Goal: Task Accomplishment & Management: Use online tool/utility

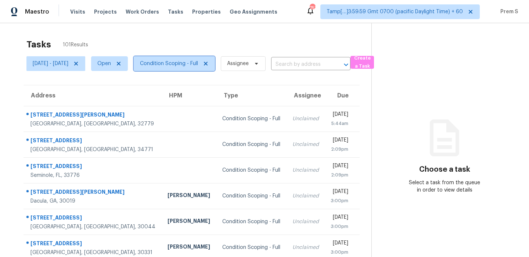
click at [186, 64] on span "Condition Scoping - Full" at bounding box center [169, 63] width 58 height 7
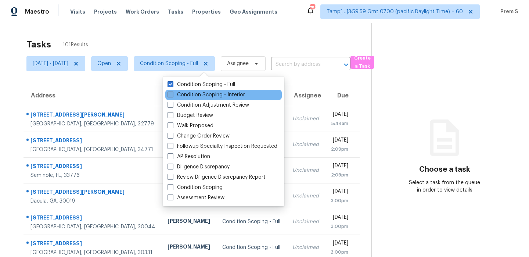
click at [189, 96] on label "Condition Scoping - Interior" at bounding box center [207, 94] width 78 height 7
click at [172, 96] on input "Condition Scoping - Interior" at bounding box center [170, 93] width 5 height 5
checkbox input "true"
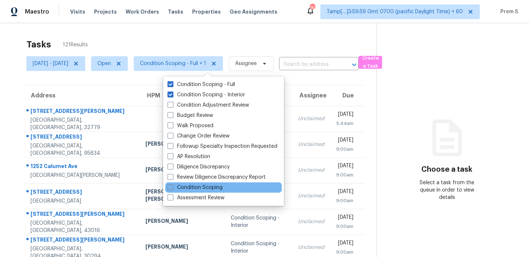
click at [197, 188] on label "Condition Scoping" at bounding box center [195, 187] width 55 height 7
click at [172, 188] on input "Condition Scoping" at bounding box center [170, 186] width 5 height 5
checkbox input "true"
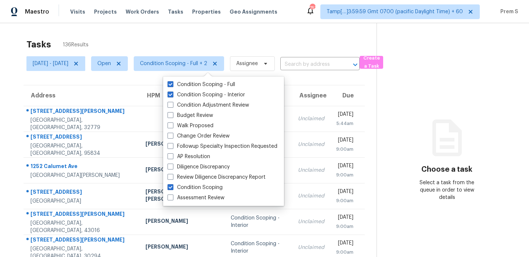
click at [229, 44] on div "Tasks 136 Results" at bounding box center [201, 44] width 350 height 19
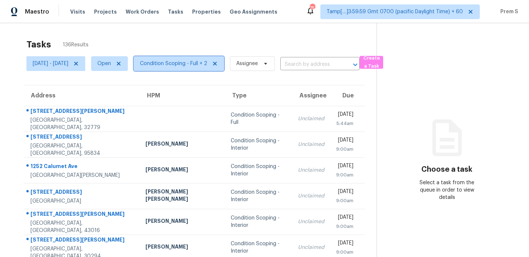
click at [207, 61] on span "Condition Scoping - Full + 2" at bounding box center [173, 63] width 67 height 7
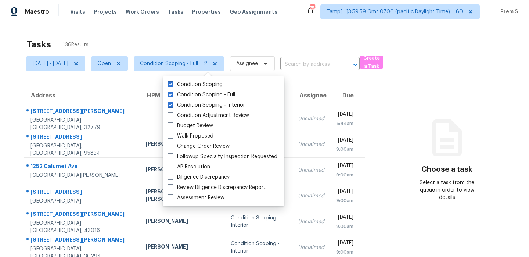
click at [206, 33] on div "Tasks 136 Results [DATE] - [DATE] Open Condition Scoping - Full + 2 Assignee ​ …" at bounding box center [264, 203] width 529 height 360
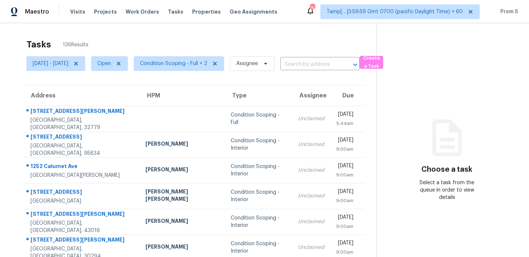
click at [241, 37] on div "Tasks 136 Results" at bounding box center [201, 44] width 350 height 19
click at [139, 50] on div "Tasks 136 Results" at bounding box center [201, 44] width 350 height 19
click at [237, 44] on div "Tasks 136 Results" at bounding box center [201, 44] width 350 height 19
click at [216, 33] on div "Tasks 136 Results [DATE] - [DATE] Open Condition Scoping - Full + 2 Assignee ​ …" at bounding box center [264, 203] width 529 height 360
click at [208, 46] on div "Tasks 136 Results" at bounding box center [201, 44] width 350 height 19
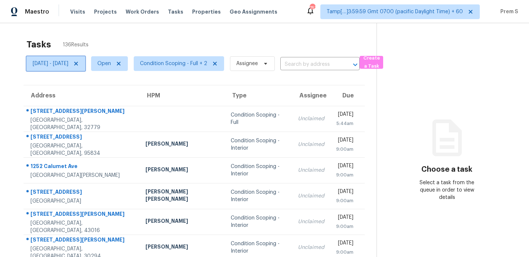
click at [49, 66] on span "[DATE] - [DATE]" at bounding box center [51, 63] width 36 height 7
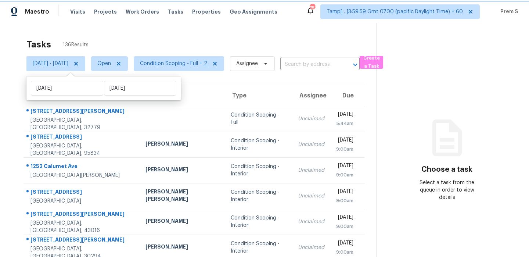
click at [79, 63] on icon at bounding box center [76, 64] width 6 height 6
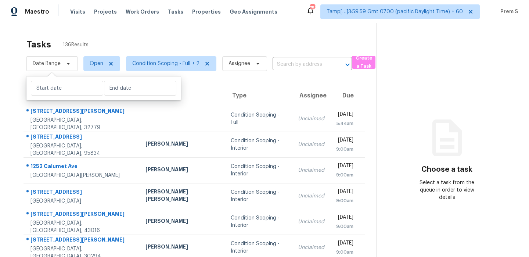
click at [151, 39] on div "Tasks 136 Results" at bounding box center [201, 44] width 350 height 19
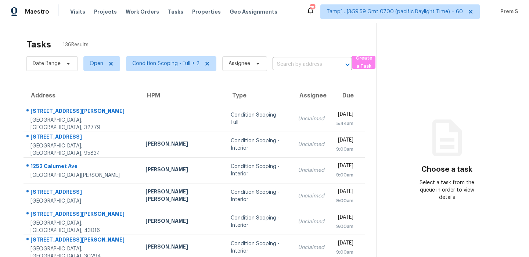
click at [158, 41] on div "Tasks 136 Results" at bounding box center [201, 44] width 350 height 19
click at [57, 65] on span "Date Range" at bounding box center [47, 63] width 28 height 7
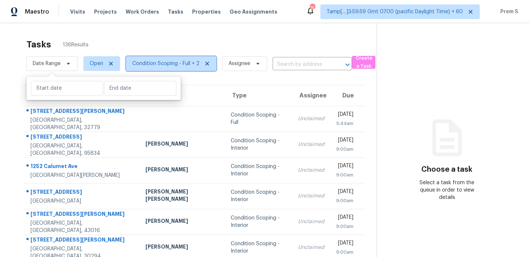
click at [180, 65] on span "Condition Scoping - Full + 2" at bounding box center [165, 63] width 67 height 7
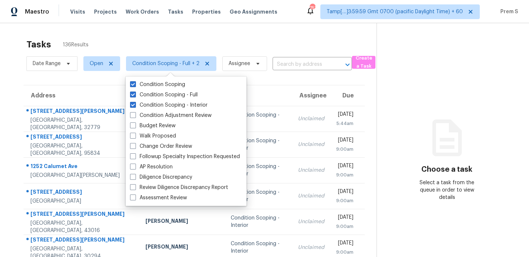
click at [270, 34] on div "Tasks 136 Results Date Range Open Condition Scoping - Full + 2 Assignee ​ Creat…" at bounding box center [264, 203] width 529 height 360
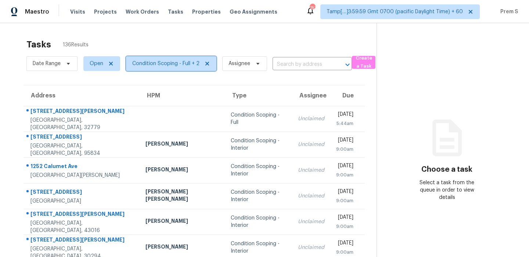
click at [166, 62] on span "Condition Scoping - Full + 2" at bounding box center [165, 63] width 67 height 7
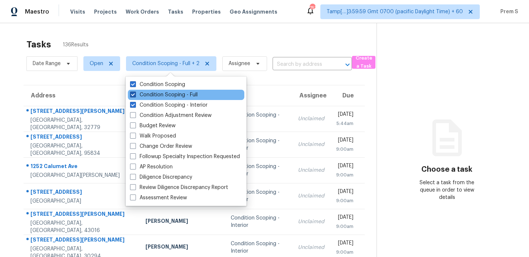
click at [166, 94] on label "Condition Scoping - Full" at bounding box center [164, 94] width 68 height 7
click at [135, 94] on input "Condition Scoping - Full" at bounding box center [132, 93] width 5 height 5
checkbox input "false"
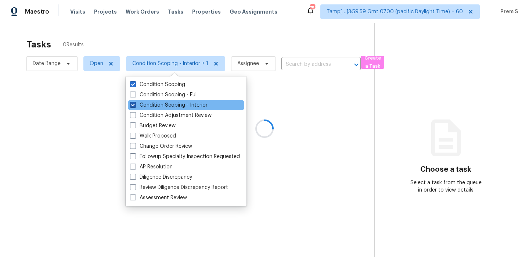
click at [161, 102] on label "Condition Scoping - Interior" at bounding box center [169, 104] width 78 height 7
click at [135, 102] on input "Condition Scoping - Interior" at bounding box center [132, 103] width 5 height 5
checkbox input "false"
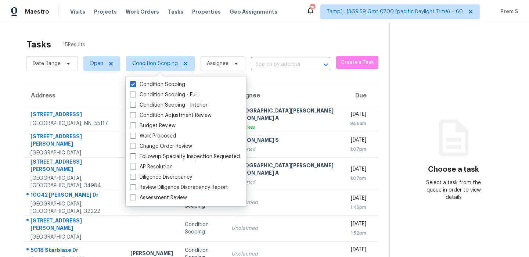
click at [231, 33] on div "Tasks 15 Results Date Range Open Condition Scoping Assignee ​ Create a Task Add…" at bounding box center [264, 206] width 529 height 366
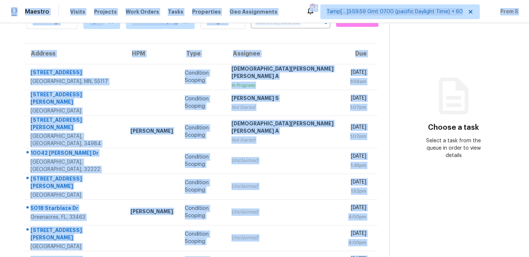
scroll to position [21, 0]
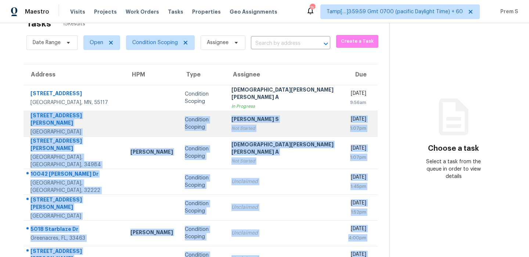
drag, startPoint x: 346, startPoint y: 229, endPoint x: 31, endPoint y: 115, distance: 334.7
click at [31, 115] on tbody "[STREET_ADDRESS] Condition Scoping [PERSON_NAME] [PERSON_NAME] A In Progress [D…" at bounding box center [201, 217] width 354 height 264
copy tbody "[STREET_ADDRESS][PERSON_NAME] Condition Scoping Anbu Jebakumar S Not Started [D…"
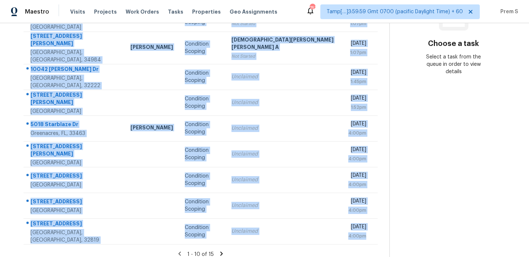
click at [220, 251] on icon at bounding box center [221, 253] width 3 height 4
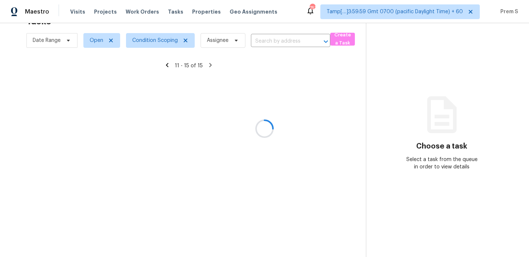
scroll to position [23, 0]
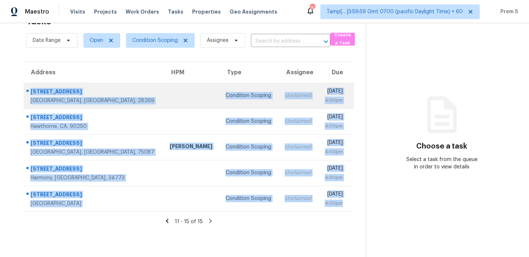
drag, startPoint x: 350, startPoint y: 205, endPoint x: 30, endPoint y: 93, distance: 338.6
click at [30, 93] on tbody "[STREET_ADDRESS][PERSON_NAME] Condition Scoping Unclaimed [DATE] 4:00pm [STREET…" at bounding box center [189, 147] width 331 height 129
copy tbody "[STREET_ADDRESS][PERSON_NAME] Condition Scoping Unclaimed [DATE] 4:00pm [STREET…"
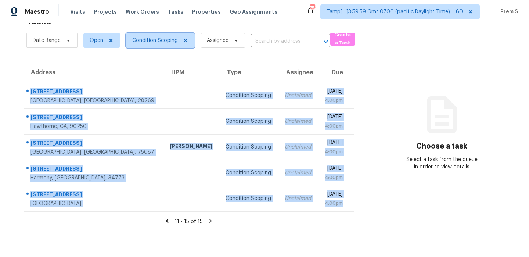
click at [170, 41] on span "Condition Scoping" at bounding box center [155, 40] width 46 height 7
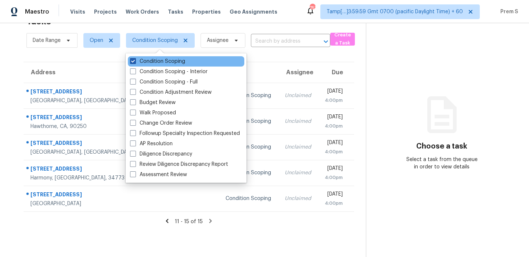
click at [162, 61] on label "Condition Scoping" at bounding box center [157, 61] width 55 height 7
click at [135, 61] on input "Condition Scoping" at bounding box center [132, 60] width 5 height 5
checkbox input "false"
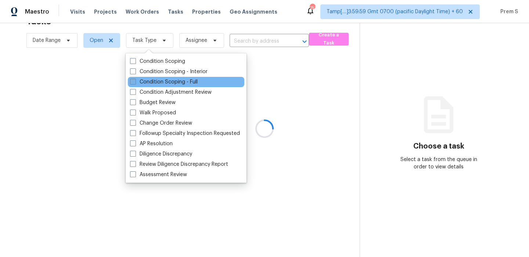
click at [162, 83] on label "Condition Scoping - Full" at bounding box center [164, 81] width 68 height 7
click at [135, 83] on input "Condition Scoping - Full" at bounding box center [132, 80] width 5 height 5
checkbox input "true"
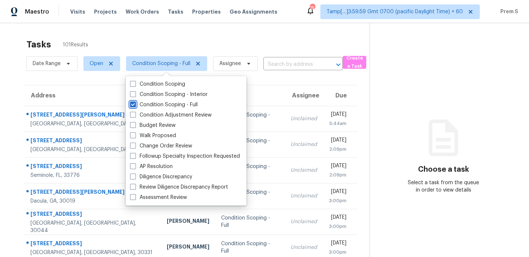
scroll to position [126, 0]
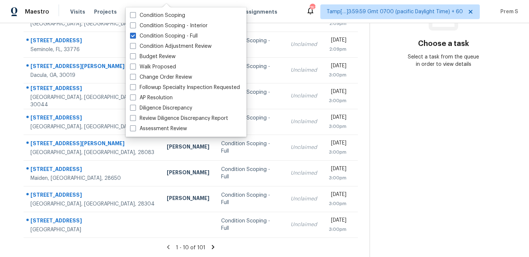
click at [215, 246] on icon at bounding box center [213, 247] width 7 height 7
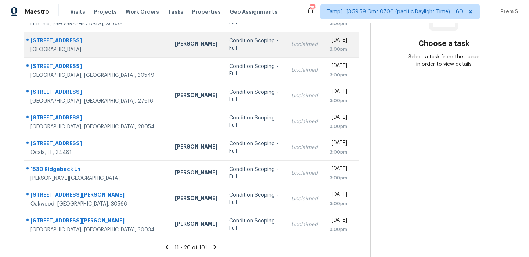
scroll to position [0, 0]
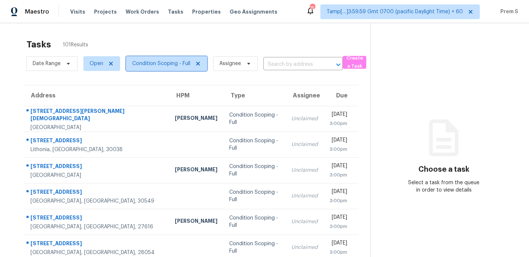
click at [180, 62] on span "Condition Scoping - Full" at bounding box center [161, 63] width 58 height 7
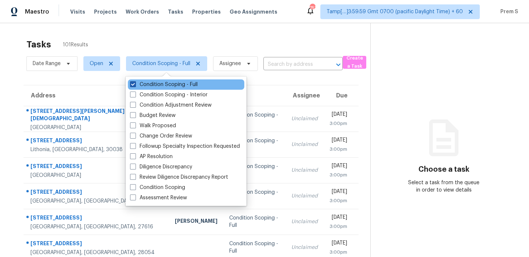
click at [174, 85] on label "Condition Scoping - Full" at bounding box center [164, 84] width 68 height 7
click at [135, 85] on input "Condition Scoping - Full" at bounding box center [132, 83] width 5 height 5
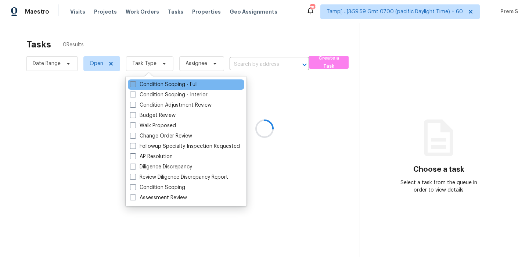
click at [174, 85] on label "Condition Scoping - Full" at bounding box center [164, 84] width 68 height 7
click at [135, 85] on input "Condition Scoping - Full" at bounding box center [132, 83] width 5 height 5
checkbox input "true"
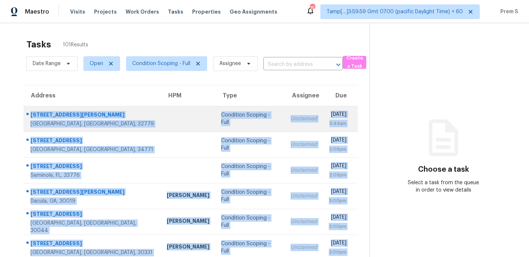
drag, startPoint x: 348, startPoint y: 233, endPoint x: 30, endPoint y: 118, distance: 337.8
click at [30, 118] on tbody "[STREET_ADDRESS][PERSON_NAME] Condition Scoping - Full Unclaimed [DATE] 5:44am …" at bounding box center [191, 234] width 334 height 257
copy tbody "[STREET_ADDRESS][PERSON_NAME] Condition Scoping - Full Unclaimed [DATE] 5:44am …"
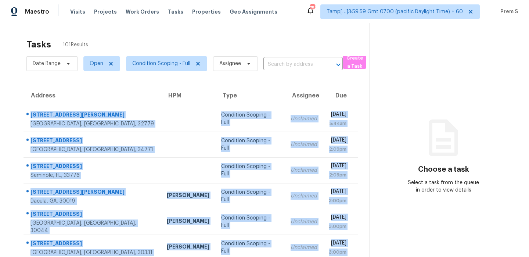
click at [255, 36] on div "Tasks 101 Results" at bounding box center [197, 44] width 343 height 19
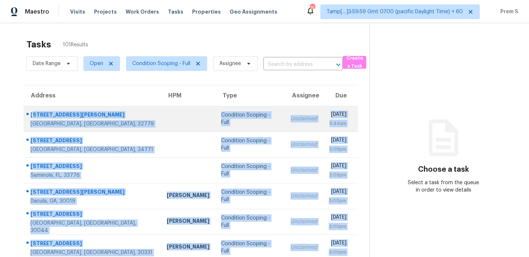
drag, startPoint x: 346, startPoint y: 230, endPoint x: 32, endPoint y: 111, distance: 335.8
click at [32, 111] on tbody "[STREET_ADDRESS][PERSON_NAME] Condition Scoping - Full Unclaimed [DATE] 5:44am …" at bounding box center [191, 234] width 334 height 257
copy tbody "[STREET_ADDRESS][PERSON_NAME] Condition Scoping - Full Unclaimed [DATE] 5:44am …"
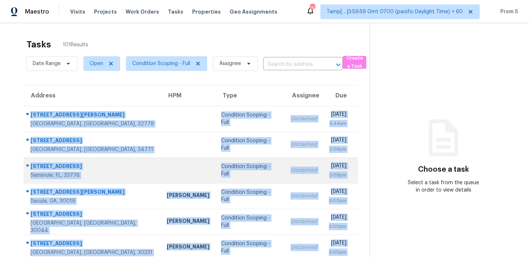
scroll to position [126, 0]
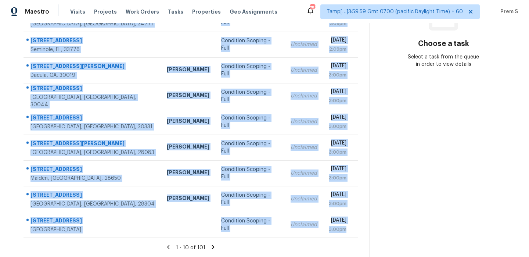
click at [212, 248] on icon at bounding box center [213, 247] width 7 height 7
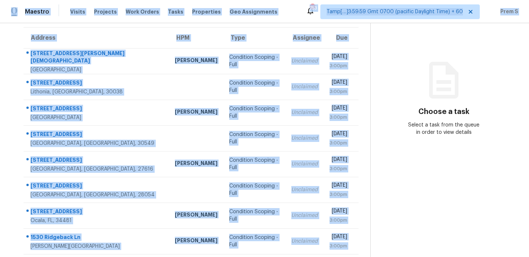
scroll to position [0, 0]
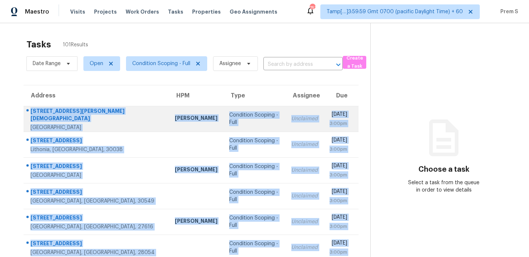
drag, startPoint x: 349, startPoint y: 228, endPoint x: 31, endPoint y: 115, distance: 338.0
click at [31, 115] on tbody "[STREET_ADDRESS][GEOGRAPHIC_DATA][PERSON_NAME][PERSON_NAME] Condition Scoping -…" at bounding box center [191, 234] width 335 height 257
copy tbody "[STREET_ADDRESS][GEOGRAPHIC_DATA][PERSON_NAME][PERSON_NAME] Condition Scoping -…"
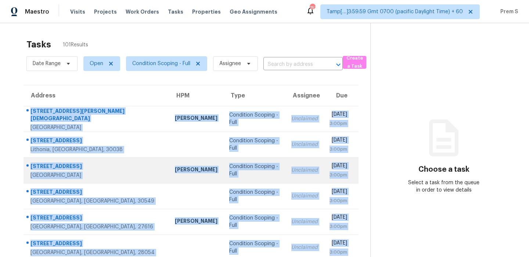
scroll to position [126, 0]
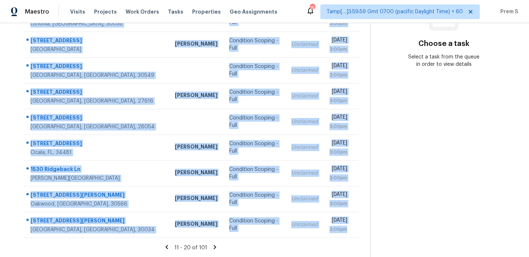
click at [215, 247] on icon at bounding box center [215, 247] width 7 height 7
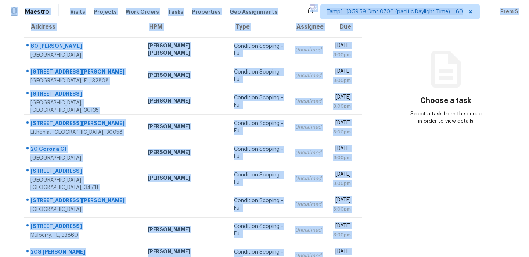
scroll to position [0, 0]
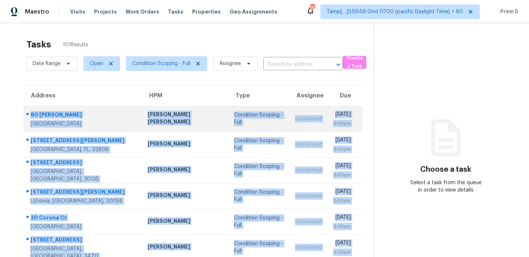
drag, startPoint x: 353, startPoint y: 226, endPoint x: 30, endPoint y: 115, distance: 341.2
click at [30, 115] on tbody "[STREET_ADDRESS][PERSON_NAME] [PERSON_NAME] [PERSON_NAME] Condition Scoping - F…" at bounding box center [193, 234] width 339 height 257
copy tbody "[STREET_ADDRESS][PERSON_NAME] [PERSON_NAME] [PERSON_NAME] Condition Scoping - F…"
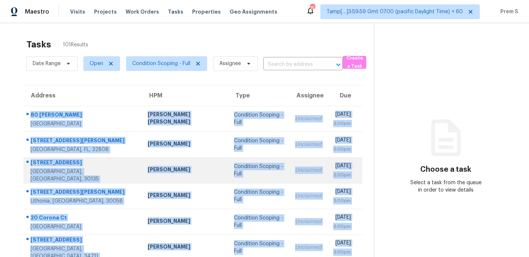
scroll to position [126, 0]
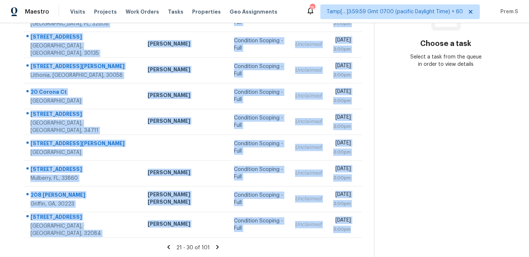
click at [216, 249] on icon at bounding box center [217, 247] width 7 height 7
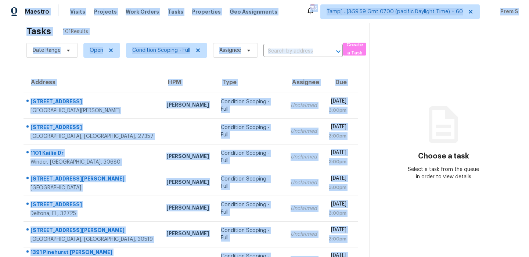
scroll to position [0, 0]
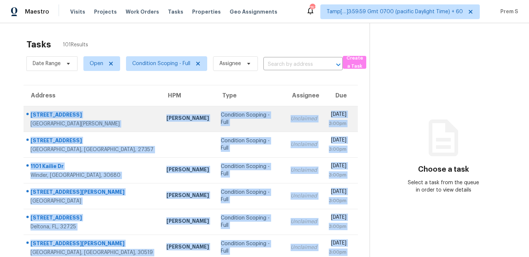
drag, startPoint x: 351, startPoint y: 229, endPoint x: 30, endPoint y: 115, distance: 339.8
click at [30, 115] on tbody "[STREET_ADDRESS][PERSON_NAME] [PERSON_NAME] Condition Scoping - Full Unclaimed …" at bounding box center [191, 234] width 334 height 257
copy tbody "[STREET_ADDRESS][PERSON_NAME] [PERSON_NAME] Condition Scoping - Full Unclaimed …"
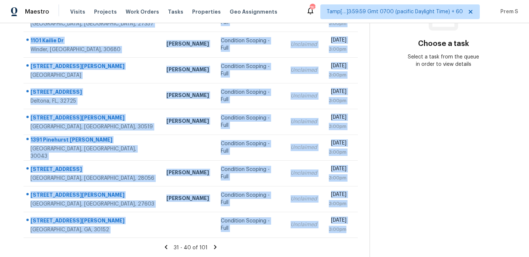
click at [216, 248] on icon at bounding box center [215, 247] width 7 height 7
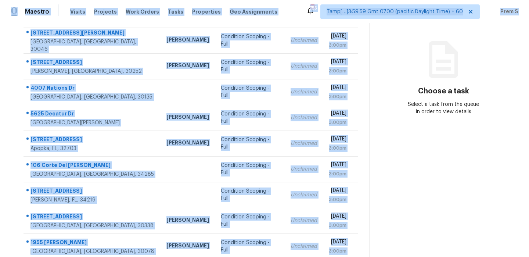
scroll to position [0, 0]
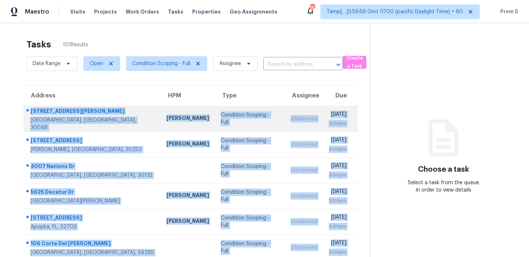
drag, startPoint x: 353, startPoint y: 232, endPoint x: 29, endPoint y: 114, distance: 345.2
click at [29, 114] on tbody "[STREET_ADDRESS][PERSON_NAME] [PERSON_NAME] Condition Scoping - Full Unclaimed …" at bounding box center [191, 234] width 334 height 257
copy tbody "[STREET_ADDRESS][PERSON_NAME] [PERSON_NAME] Condition Scoping - Full Unclaimed …"
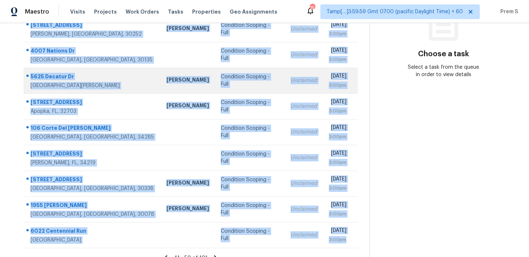
scroll to position [126, 0]
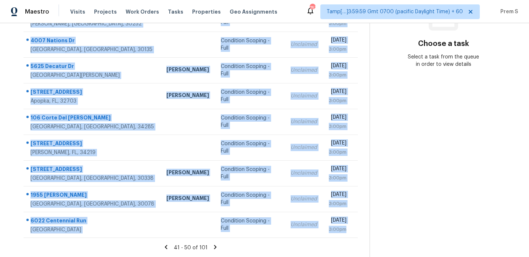
click at [214, 248] on icon at bounding box center [215, 247] width 7 height 7
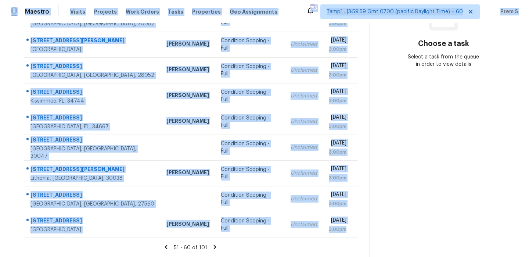
scroll to position [0, 0]
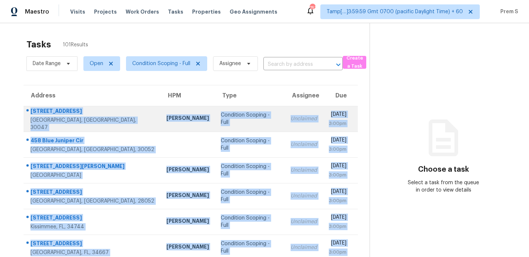
drag, startPoint x: 350, startPoint y: 230, endPoint x: 29, endPoint y: 115, distance: 341.5
click at [29, 115] on tbody "[STREET_ADDRESS] [PERSON_NAME] Condition Scoping - Full Unclaimed [DATE] 3:00pm…" at bounding box center [191, 234] width 334 height 257
copy tbody "[STREET_ADDRESS] [PERSON_NAME] Condition Scoping - Full Unclaimed [DATE] 3:00pm…"
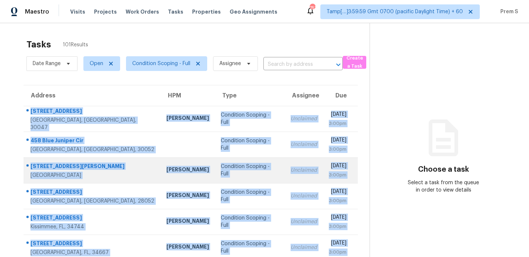
scroll to position [126, 0]
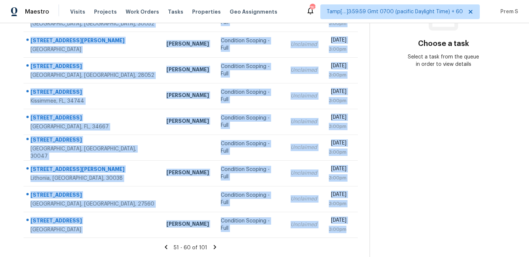
click at [214, 249] on icon at bounding box center [215, 247] width 7 height 7
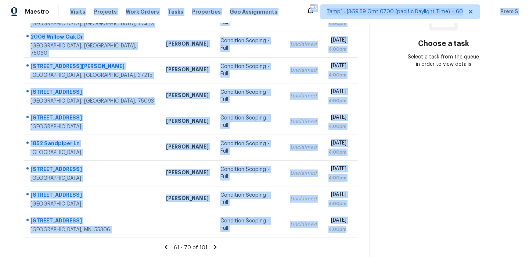
scroll to position [0, 0]
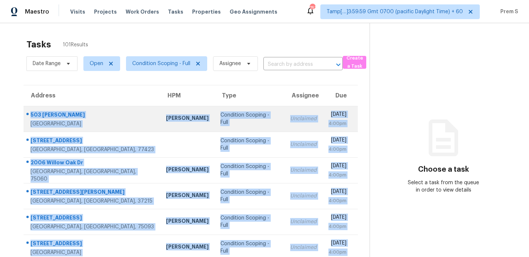
drag, startPoint x: 352, startPoint y: 230, endPoint x: 31, endPoint y: 114, distance: 341.2
click at [31, 114] on tbody "[GEOGRAPHIC_DATA][PERSON_NAME] [PERSON_NAME] Condition Scoping - Full Unclaimed…" at bounding box center [191, 234] width 334 height 257
copy tbody "[GEOGRAPHIC_DATA][PERSON_NAME] [PERSON_NAME] Condition Scoping - Full Unclaimed…"
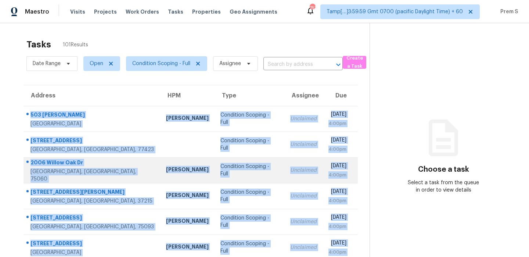
scroll to position [126, 0]
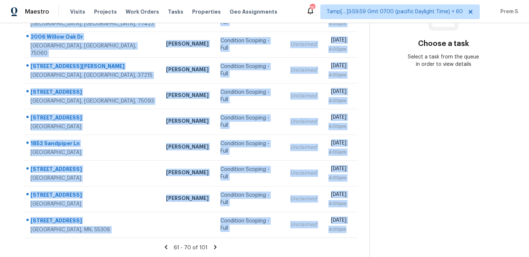
click at [214, 249] on icon at bounding box center [215, 247] width 7 height 7
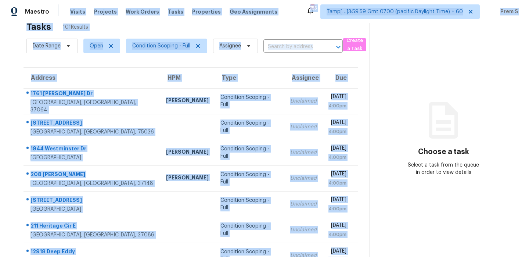
scroll to position [0, 0]
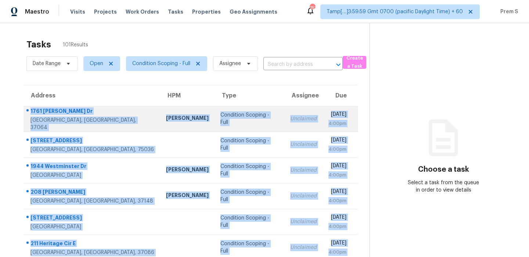
drag, startPoint x: 353, startPoint y: 228, endPoint x: 31, endPoint y: 116, distance: 340.2
click at [31, 116] on tbody "[STREET_ADDRESS][PERSON_NAME][PERSON_NAME] [PERSON_NAME] Condition Scoping - Fu…" at bounding box center [191, 234] width 334 height 257
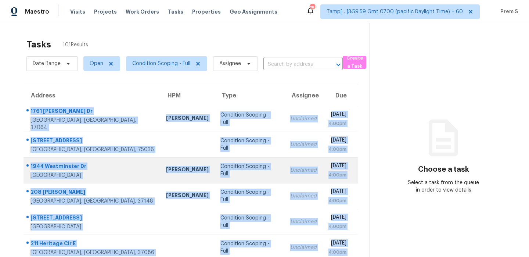
scroll to position [126, 0]
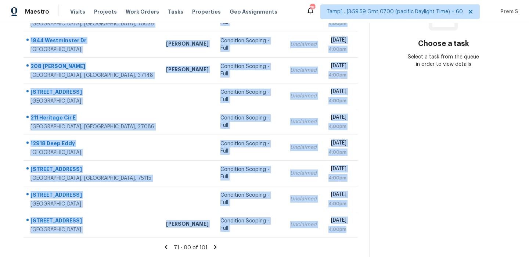
click at [214, 247] on icon at bounding box center [215, 247] width 3 height 4
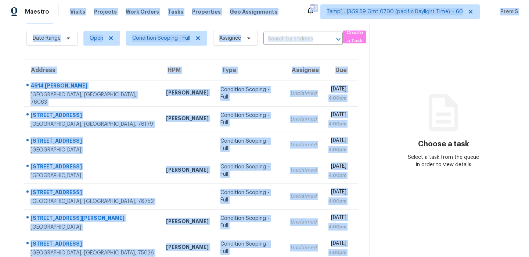
scroll to position [0, 0]
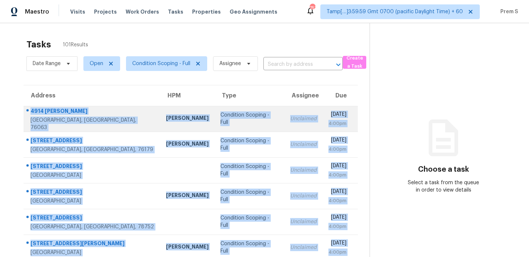
drag, startPoint x: 349, startPoint y: 227, endPoint x: 32, endPoint y: 114, distance: 337.0
click at [32, 114] on tbody "[GEOGRAPHIC_DATA][PERSON_NAME] [PERSON_NAME] Condition Scoping - Full Unclaimed…" at bounding box center [191, 234] width 334 height 257
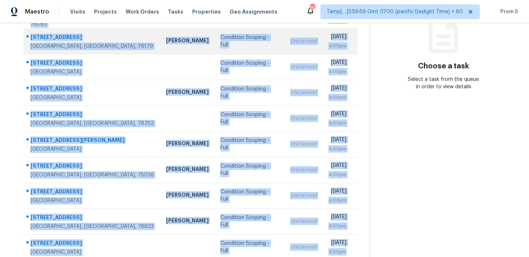
scroll to position [126, 0]
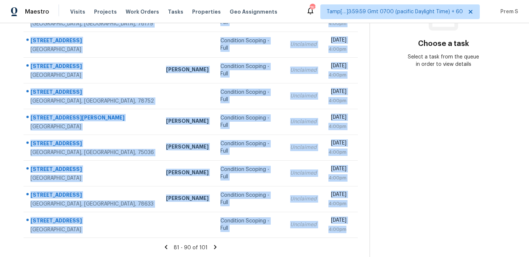
click at [218, 247] on div "81 - 90 of 101" at bounding box center [191, 248] width 358 height 8
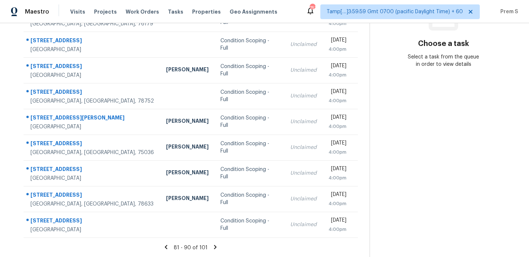
click at [214, 248] on icon at bounding box center [215, 247] width 3 height 4
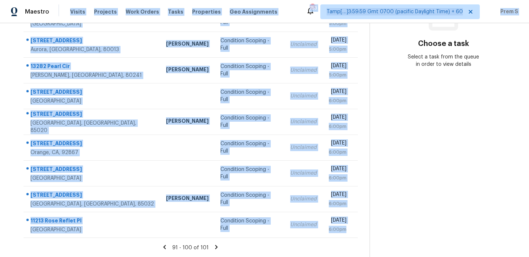
scroll to position [0, 0]
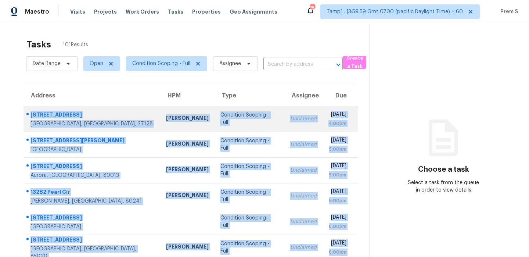
drag, startPoint x: 351, startPoint y: 230, endPoint x: 32, endPoint y: 112, distance: 340.1
click at [32, 112] on tbody "[STREET_ADDRESS][PERSON_NAME] [PERSON_NAME] Condition Scoping - Full Unclaimed …" at bounding box center [191, 234] width 334 height 257
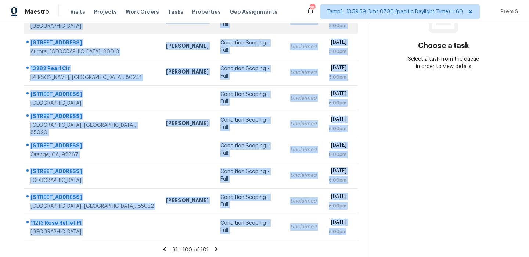
scroll to position [126, 0]
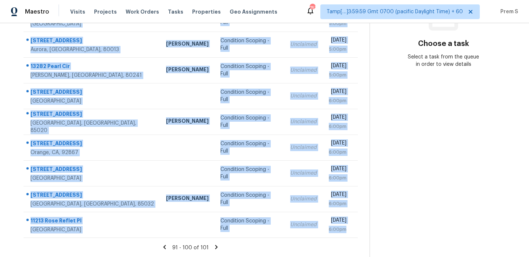
click at [215, 245] on icon at bounding box center [216, 247] width 3 height 4
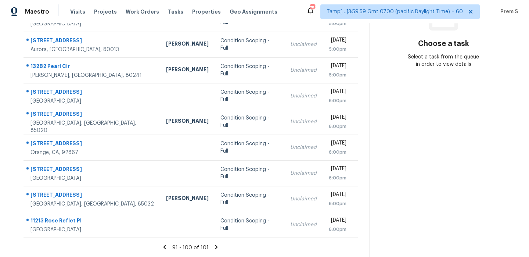
scroll to position [23, 0]
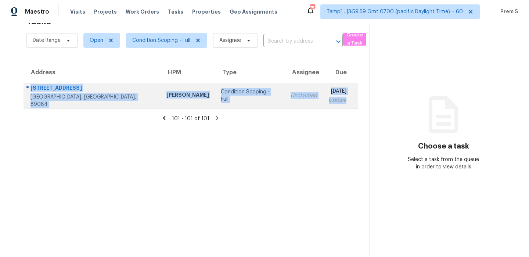
drag, startPoint x: 352, startPoint y: 103, endPoint x: 30, endPoint y: 92, distance: 322.0
click at [30, 92] on tr "[STREET_ADDRESS] [PERSON_NAME] Condition Scoping - Full Unclaimed [DATE] 6:00pm" at bounding box center [191, 96] width 334 height 26
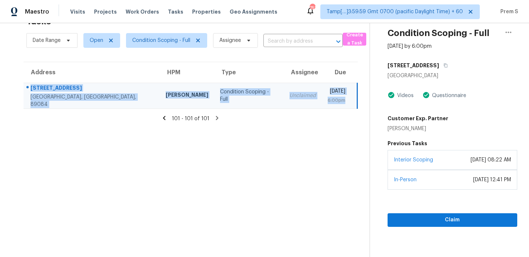
scroll to position [0, 0]
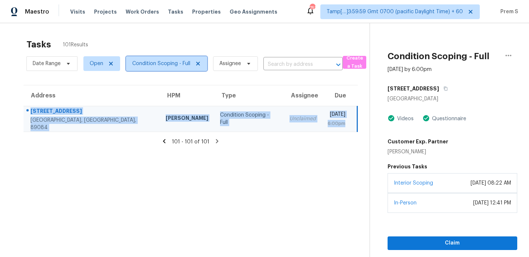
click at [173, 62] on span "Condition Scoping - Full" at bounding box center [161, 63] width 58 height 7
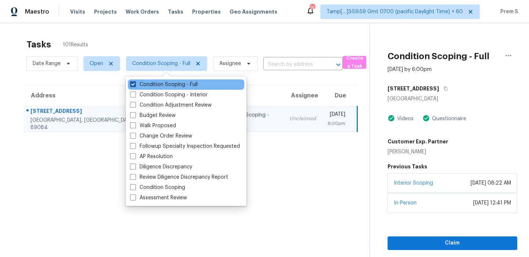
click at [165, 86] on label "Condition Scoping - Full" at bounding box center [164, 84] width 68 height 7
click at [135, 86] on input "Condition Scoping - Full" at bounding box center [132, 83] width 5 height 5
checkbox input "false"
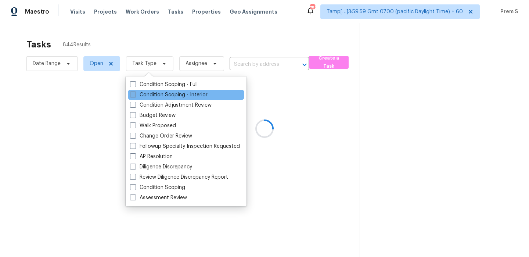
click at [176, 94] on label "Condition Scoping - Interior" at bounding box center [169, 94] width 78 height 7
click at [135, 94] on input "Condition Scoping - Interior" at bounding box center [132, 93] width 5 height 5
checkbox input "true"
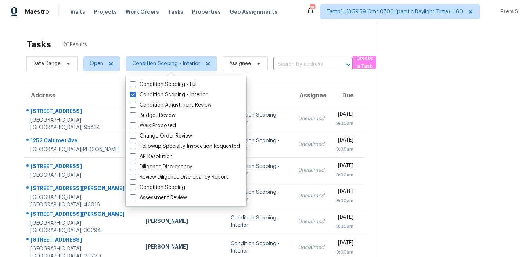
click at [194, 41] on div "Tasks 20 Results" at bounding box center [201, 44] width 350 height 19
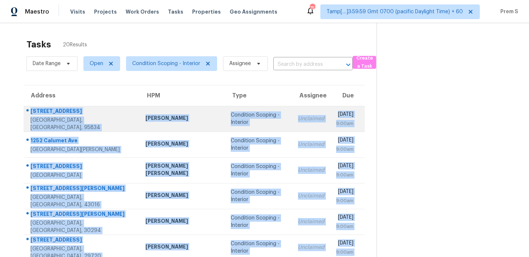
drag, startPoint x: 351, startPoint y: 231, endPoint x: 29, endPoint y: 116, distance: 342.3
click at [29, 116] on tbody "[STREET_ADDRESS] [PERSON_NAME] Condition Scoping - Interior Unclaimed [DATE] 9:…" at bounding box center [194, 234] width 341 height 257
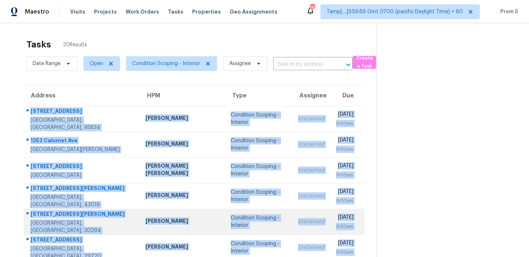
scroll to position [126, 0]
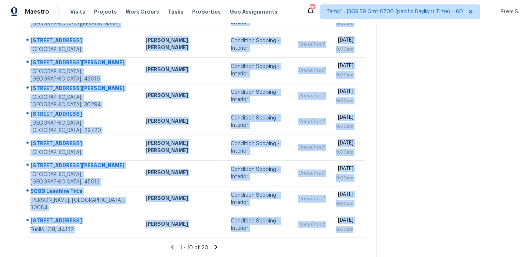
click at [215, 247] on icon at bounding box center [216, 247] width 7 height 7
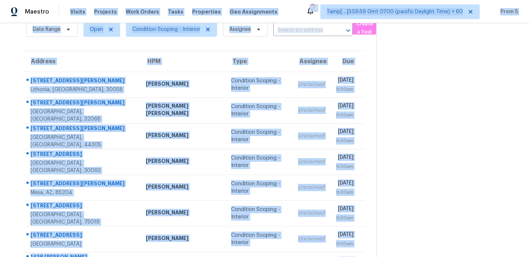
scroll to position [0, 0]
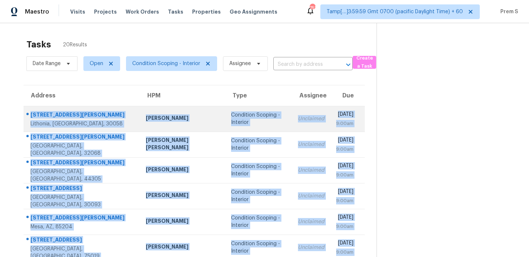
drag, startPoint x: 352, startPoint y: 229, endPoint x: 29, endPoint y: 112, distance: 343.4
click at [29, 112] on tbody "[STREET_ADDRESS] [PERSON_NAME] Condition Scoping - Interior Unclaimed [DATE] 9:…" at bounding box center [194, 234] width 341 height 257
